Goal: Task Accomplishment & Management: Manage account settings

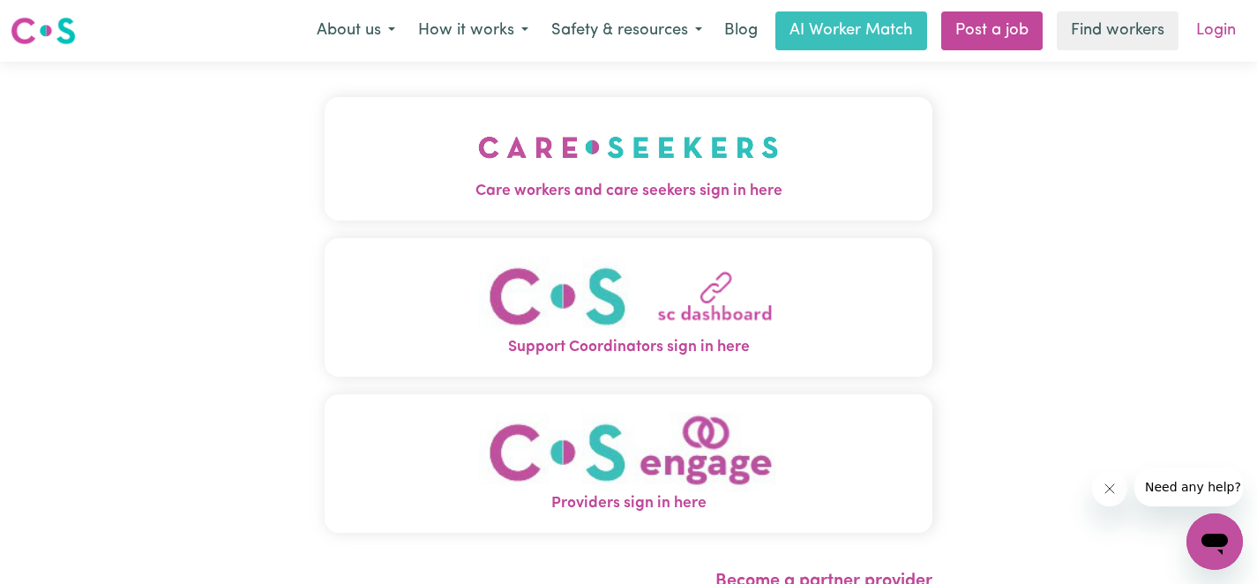
click at [1222, 29] on link "Login" at bounding box center [1215, 30] width 61 height 39
click at [1237, 31] on link "Login" at bounding box center [1215, 30] width 61 height 39
click at [592, 180] on span "Care workers and care seekers sign in here" at bounding box center [629, 191] width 608 height 23
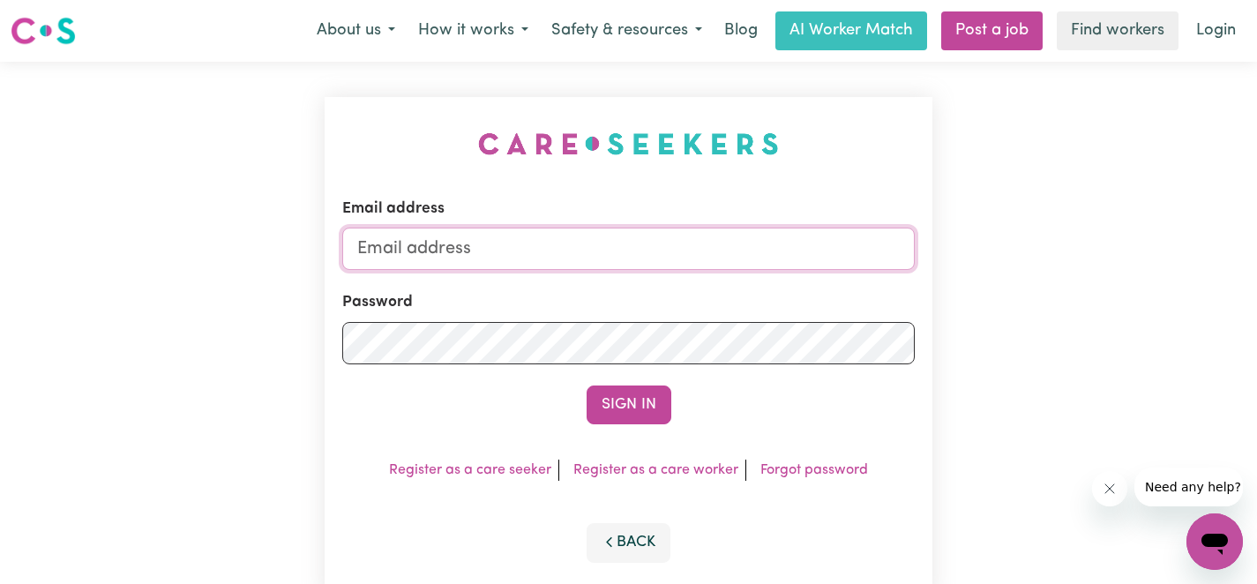
click at [557, 235] on input "Email address" at bounding box center [628, 249] width 572 height 42
type input "[PERSON_NAME][EMAIL_ADDRESS][DOMAIN_NAME]"
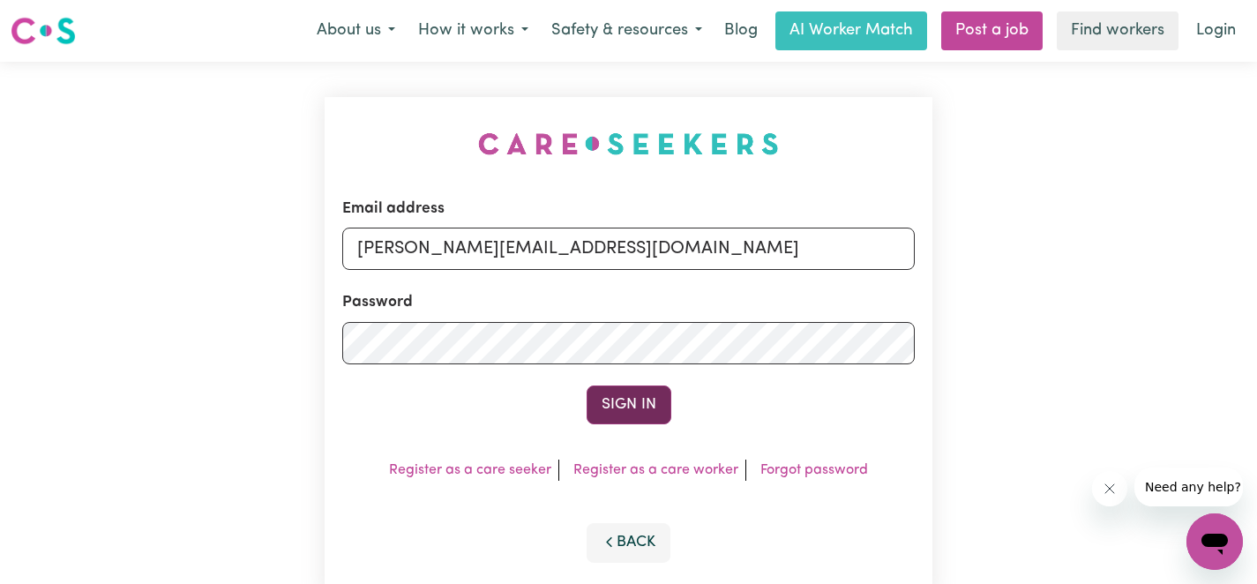
click at [623, 404] on button "Sign In" at bounding box center [629, 404] width 85 height 39
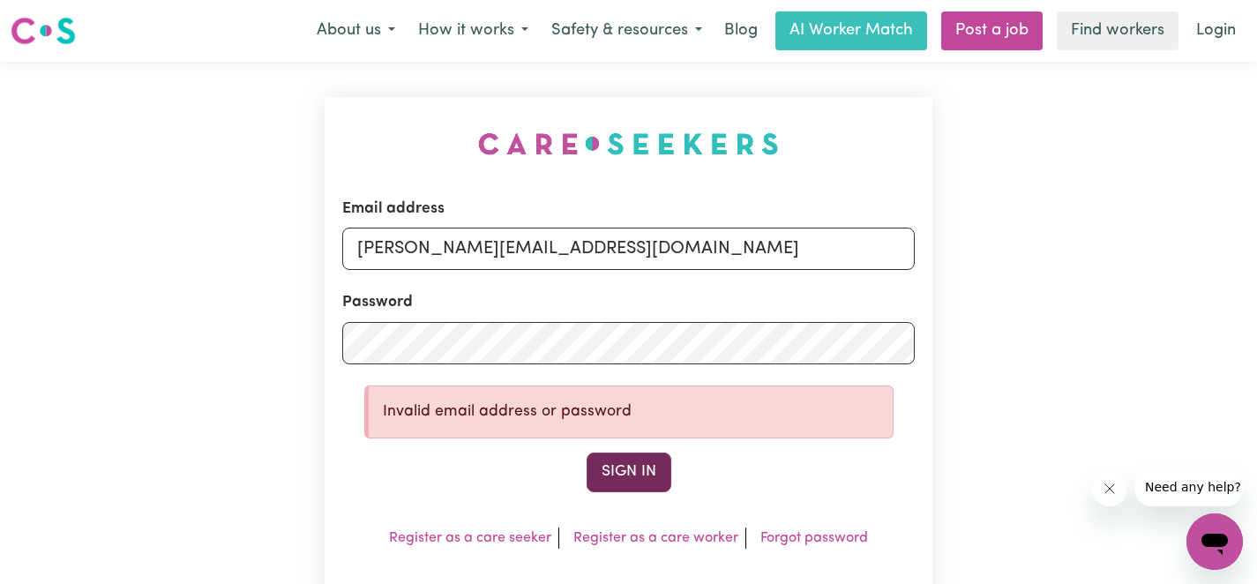
click at [600, 463] on button "Sign In" at bounding box center [629, 471] width 85 height 39
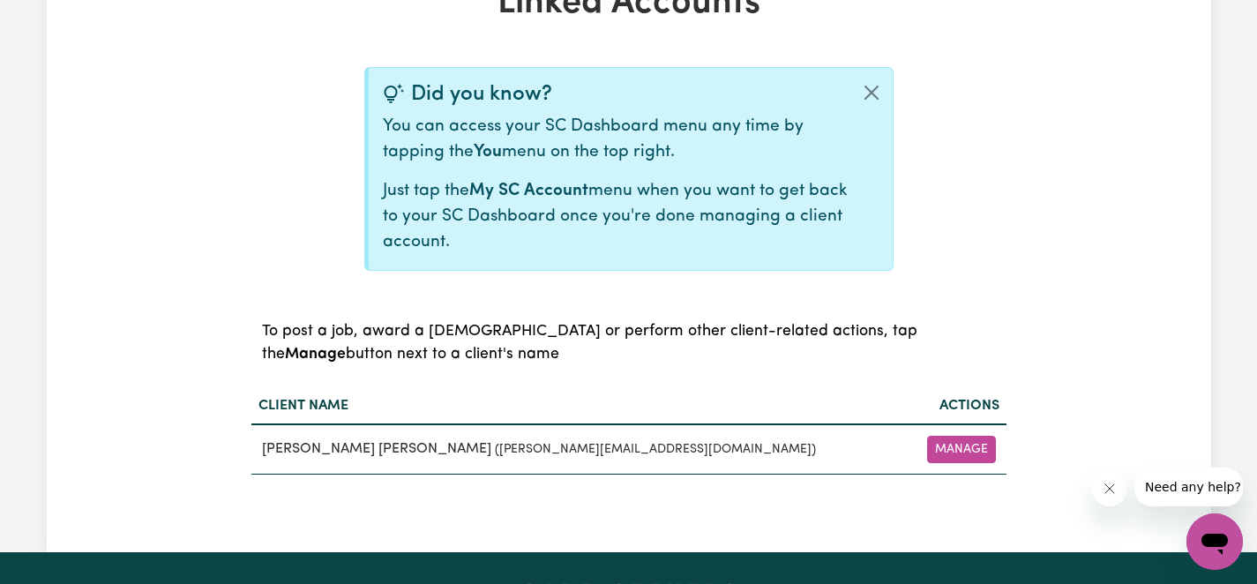
scroll to position [468, 0]
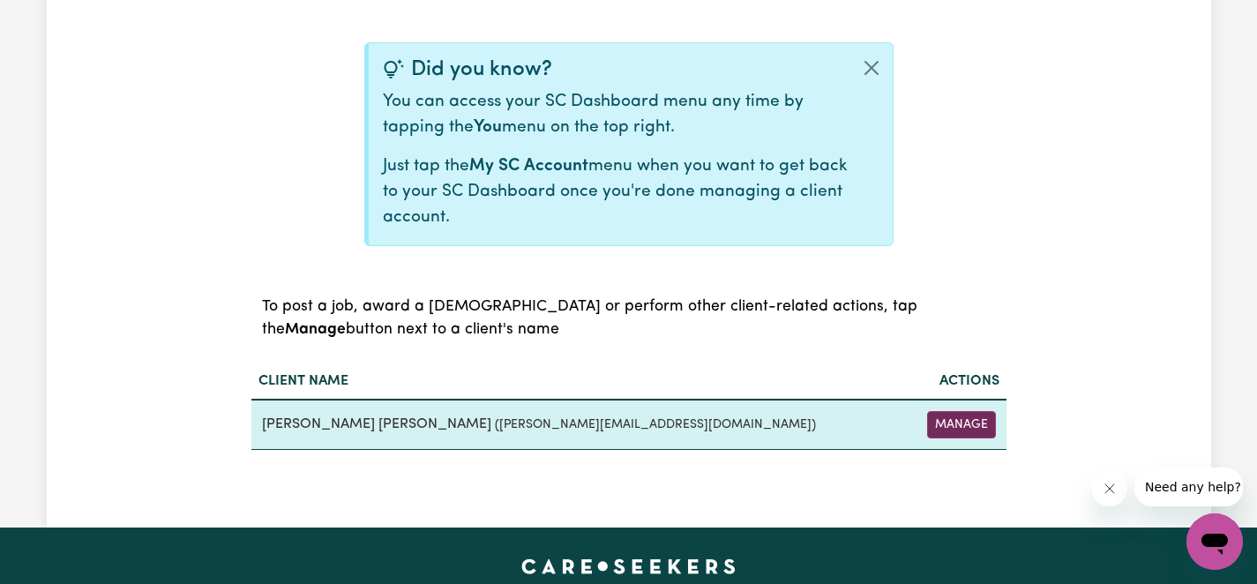
click at [953, 424] on button "Manage" at bounding box center [961, 424] width 69 height 27
